Goal: Task Accomplishment & Management: Use online tool/utility

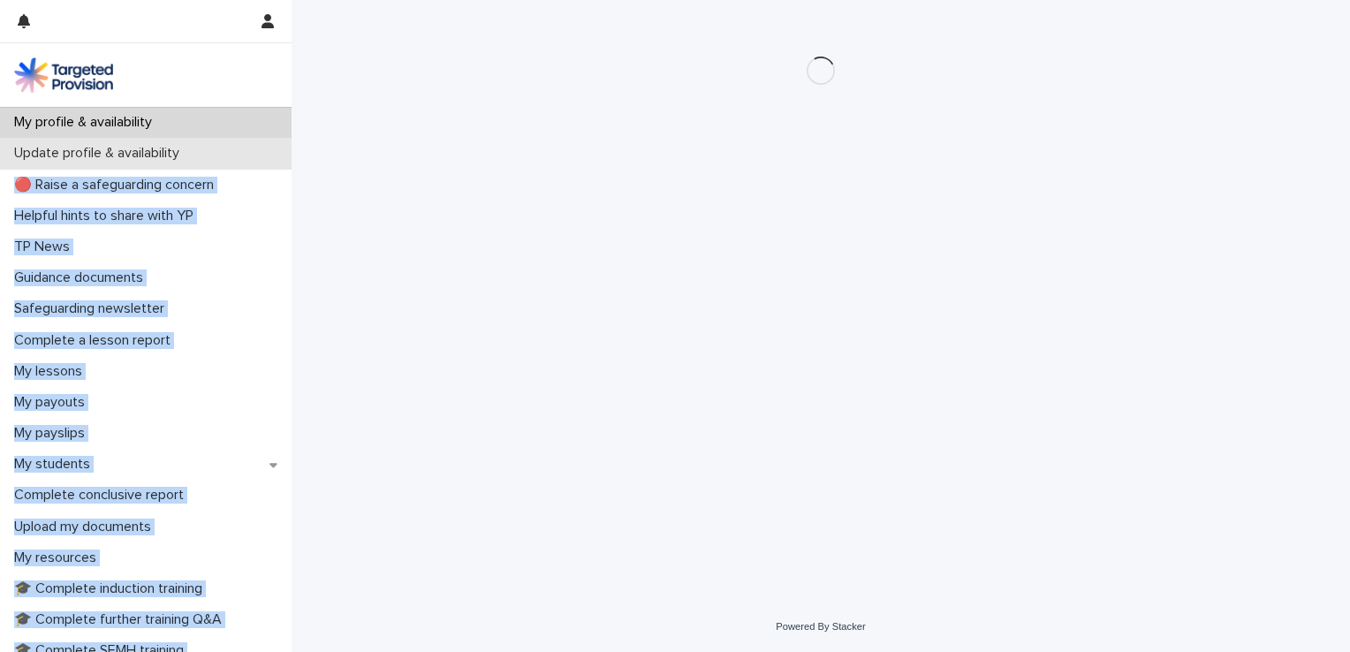
drag, startPoint x: 0, startPoint y: 0, endPoint x: 248, endPoint y: 143, distance: 286.5
click at [292, 143] on div "My profile & availability Update profile & availability 🔴 Raise a safeguarding …" at bounding box center [821, 326] width 1058 height 652
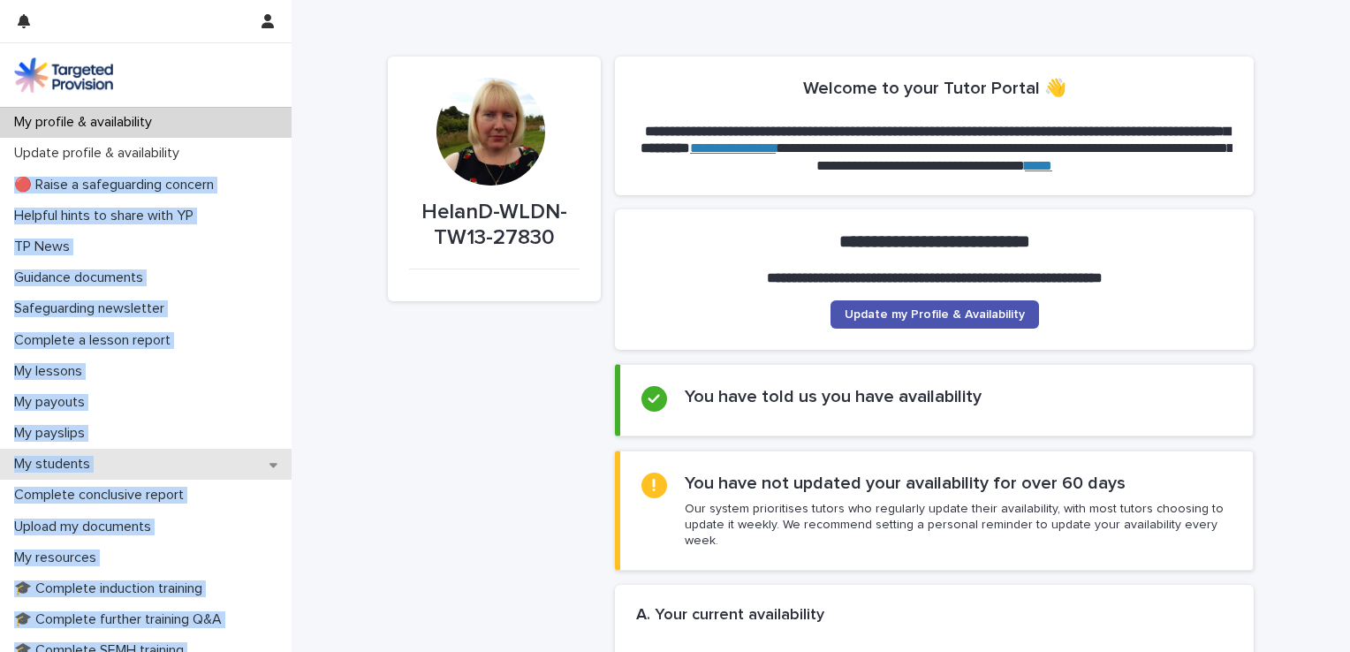
click at [50, 461] on p "My students" at bounding box center [55, 464] width 97 height 17
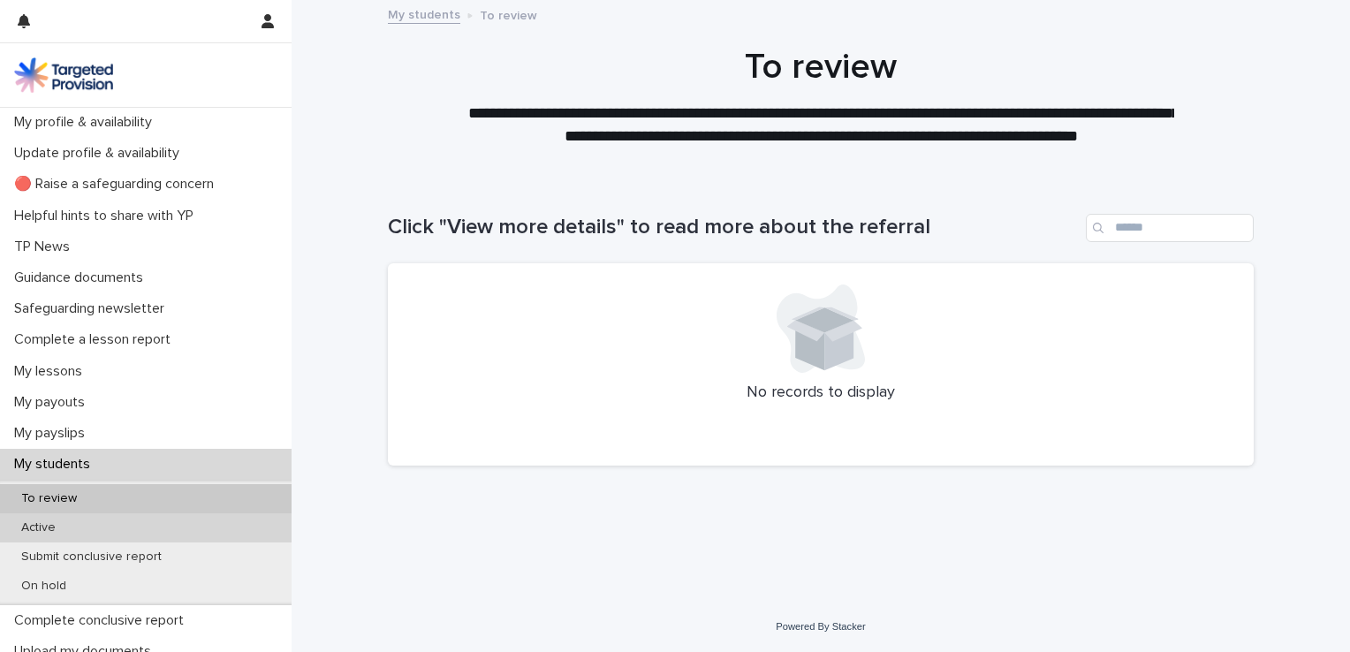
click at [49, 525] on p "Active" at bounding box center [38, 527] width 63 height 15
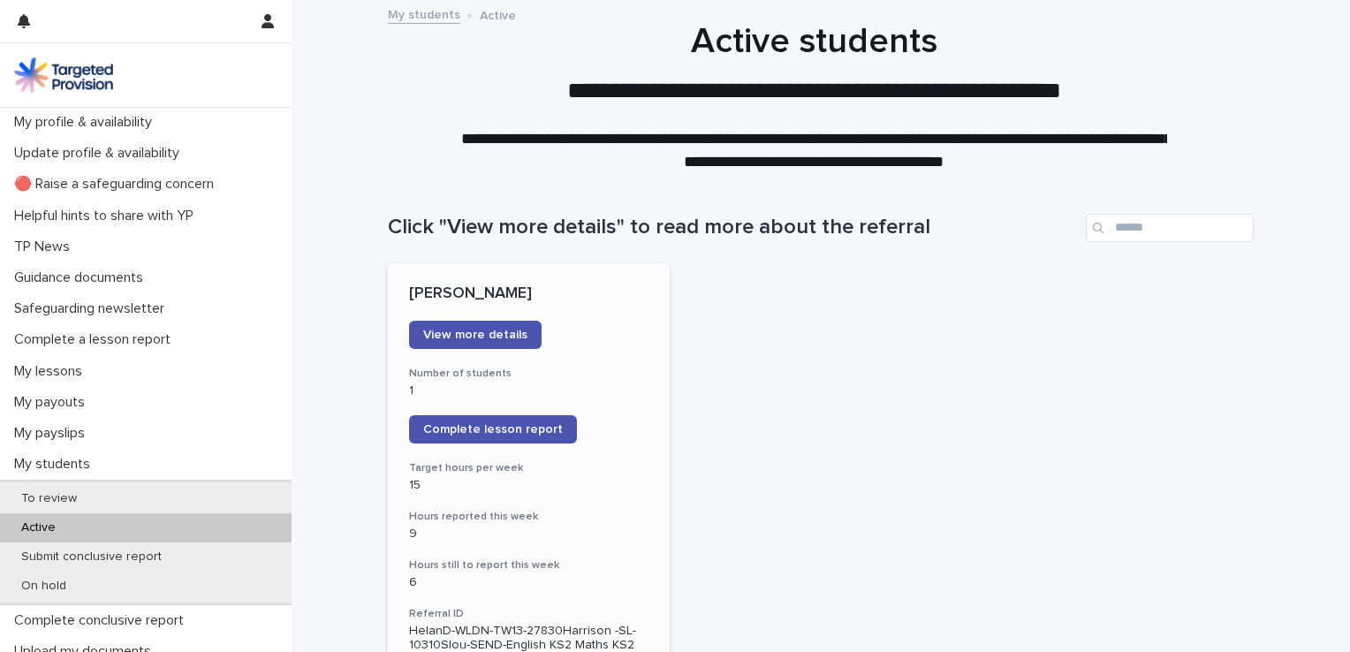
click at [466, 516] on h3 "Hours reported this week" at bounding box center [528, 517] width 239 height 14
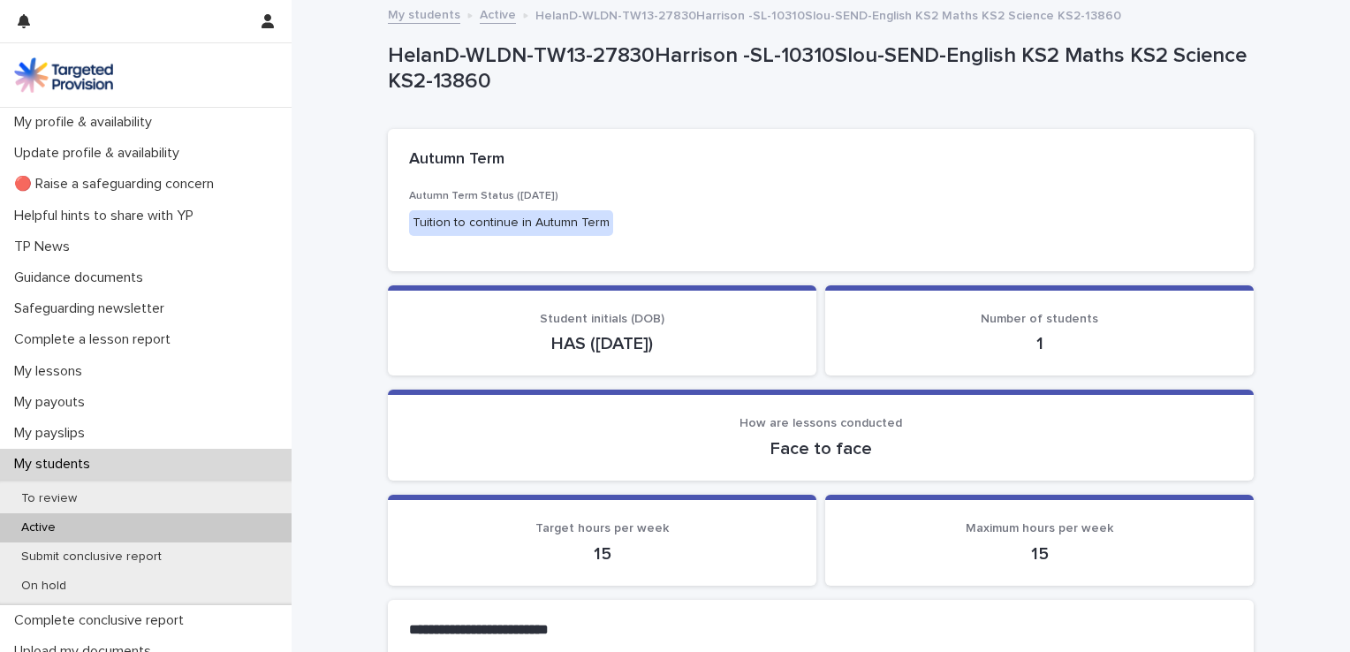
click at [63, 458] on p "My students" at bounding box center [55, 464] width 97 height 17
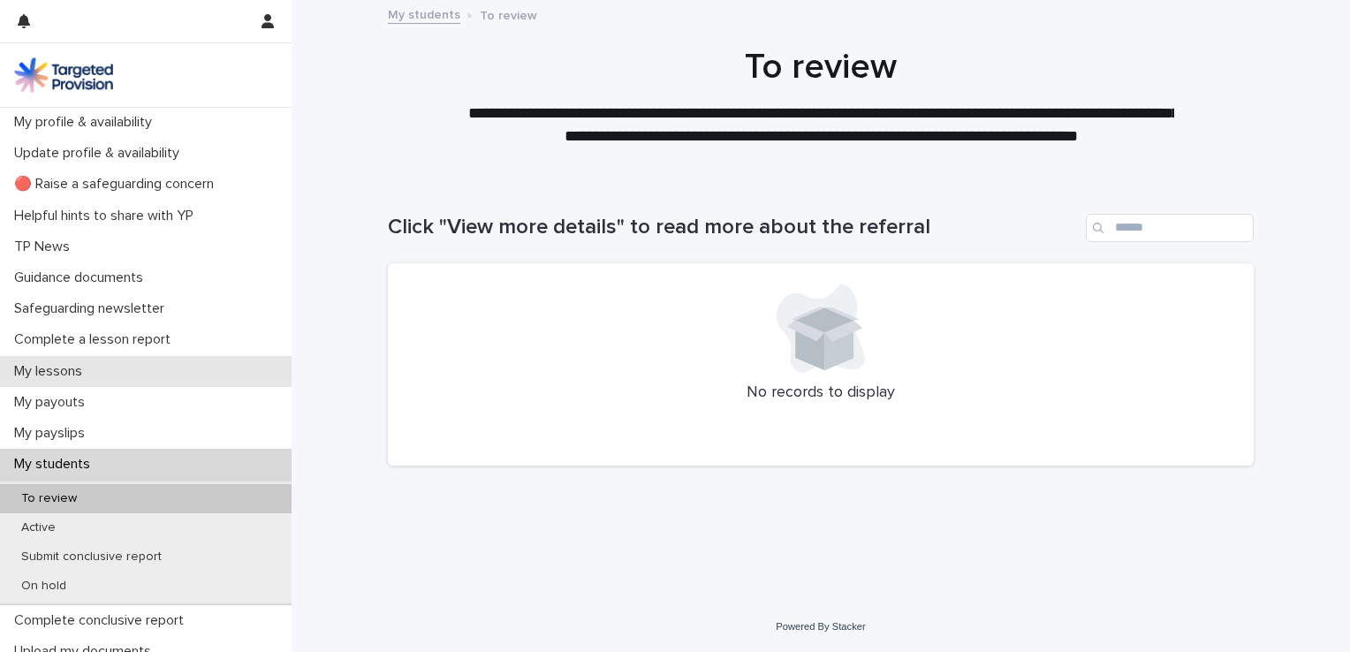
click at [57, 368] on p "My lessons" at bounding box center [51, 371] width 89 height 17
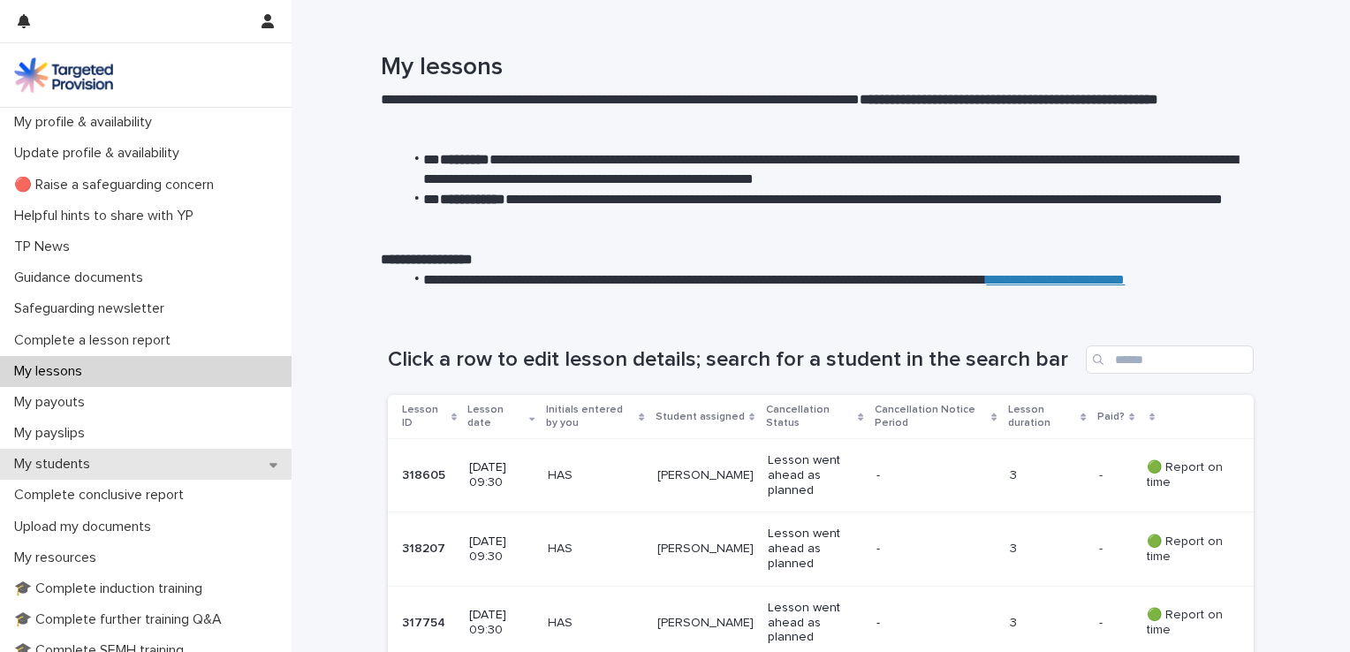
click at [72, 462] on p "My students" at bounding box center [55, 464] width 97 height 17
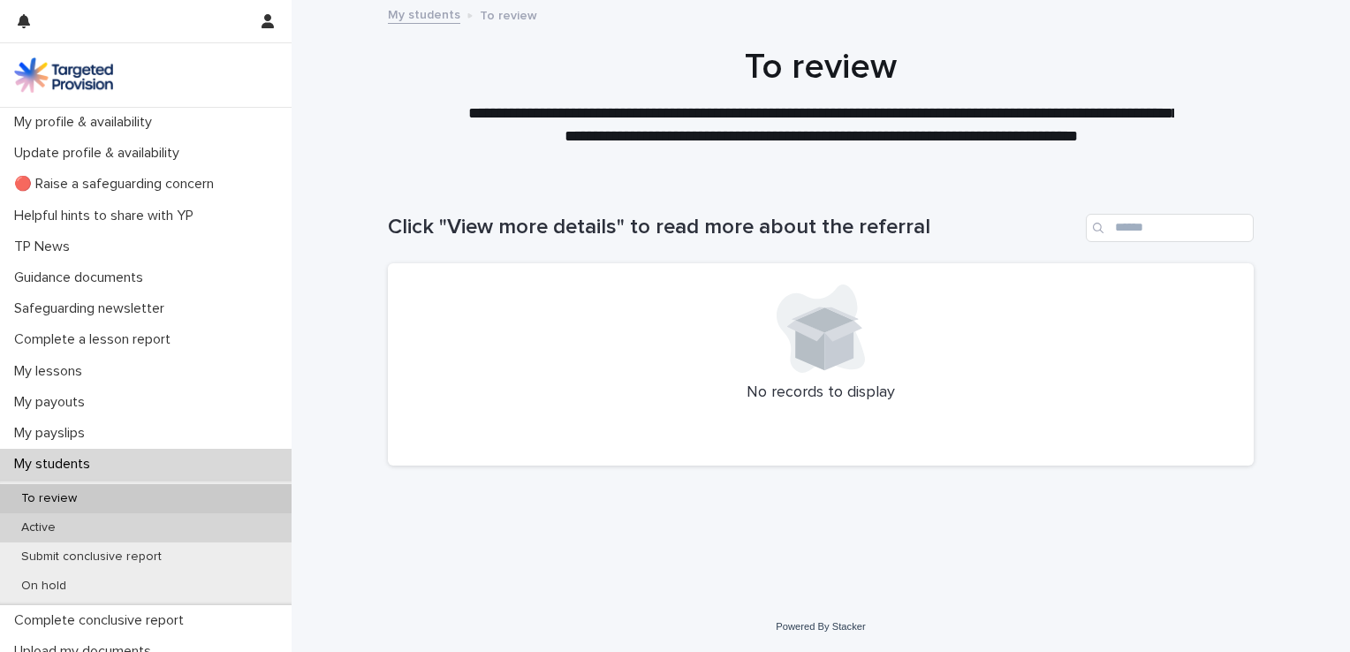
click at [57, 524] on p "Active" at bounding box center [38, 527] width 63 height 15
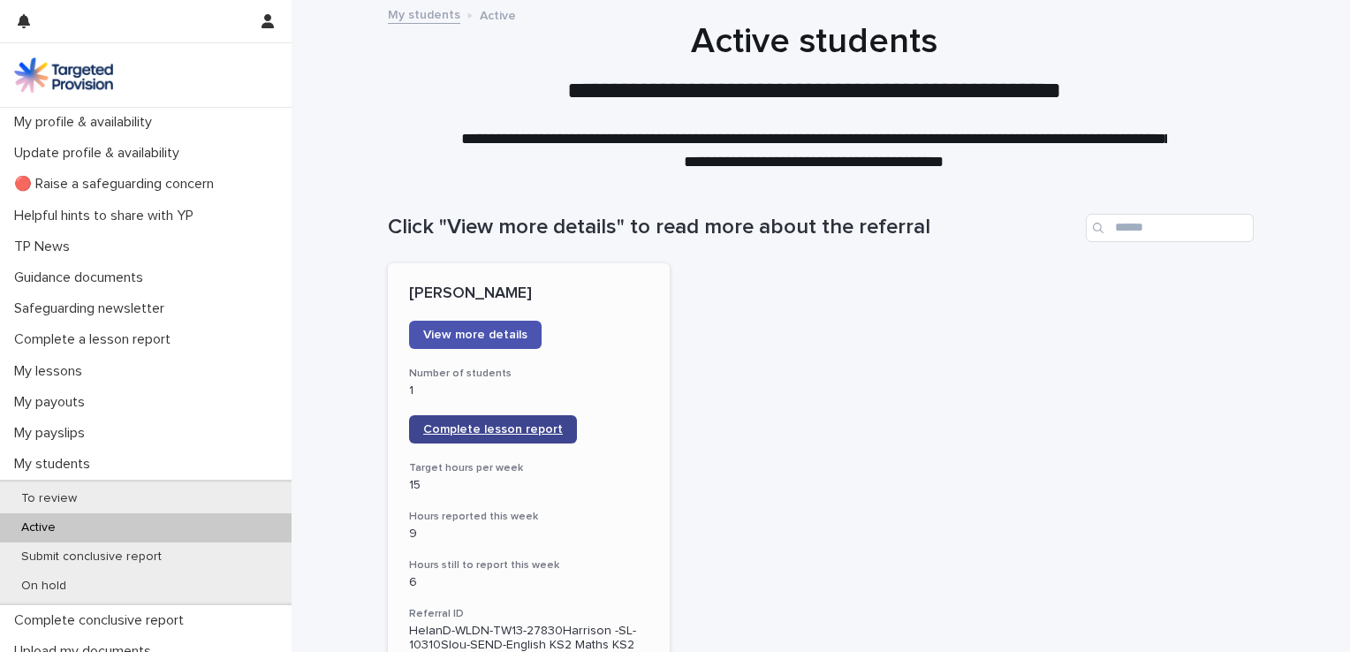
click at [433, 428] on span "Complete lesson report" at bounding box center [493, 429] width 140 height 12
click at [448, 420] on link "Complete lesson report" at bounding box center [493, 429] width 168 height 28
click at [495, 420] on link "Complete lesson report" at bounding box center [493, 429] width 168 height 28
